Goal: Find specific page/section

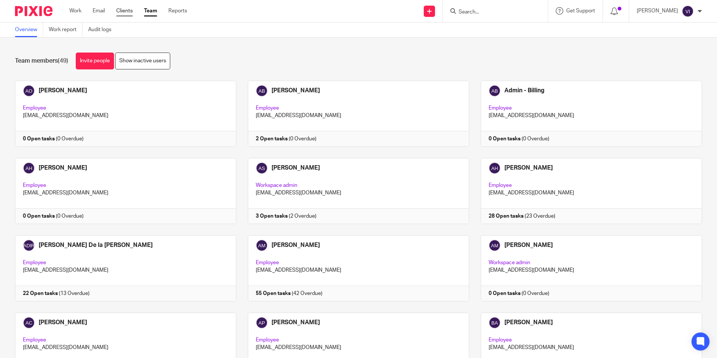
click at [127, 12] on link "Clients" at bounding box center [124, 11] width 17 height 8
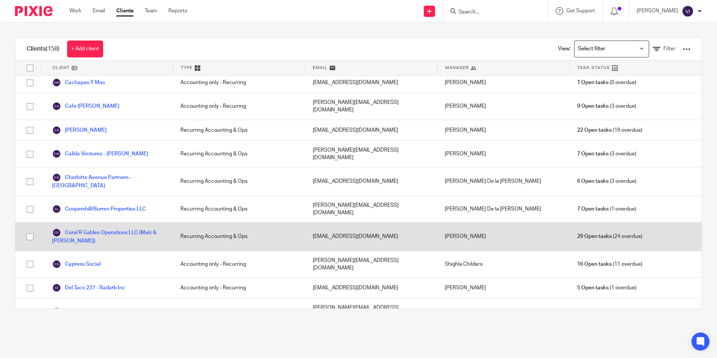
scroll to position [150, 0]
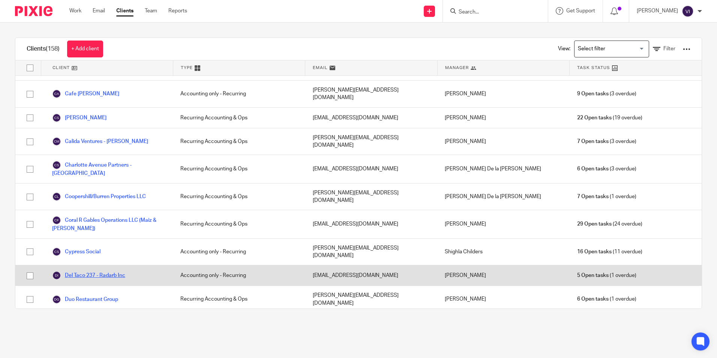
click at [102, 271] on link "Del Taco 237 - Radarb Inc" at bounding box center [88, 275] width 73 height 9
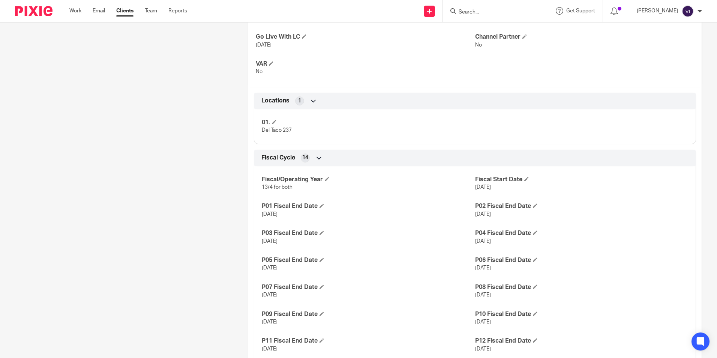
scroll to position [389, 0]
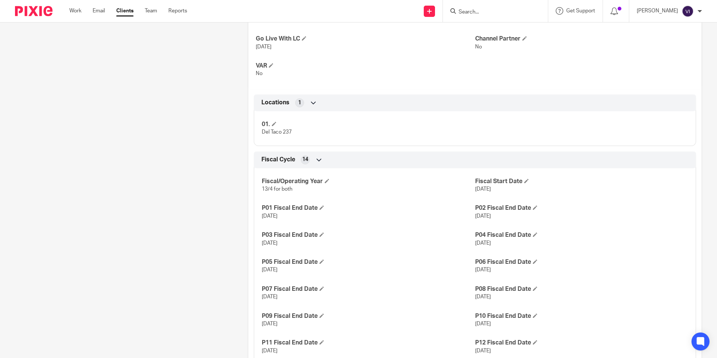
click at [196, 142] on div "Client contacts Robert Borruel (Operating Partner) 951-520-7478 radarbinc@gmail…" at bounding box center [119, 182] width 233 height 982
